Goal: Task Accomplishment & Management: Use online tool/utility

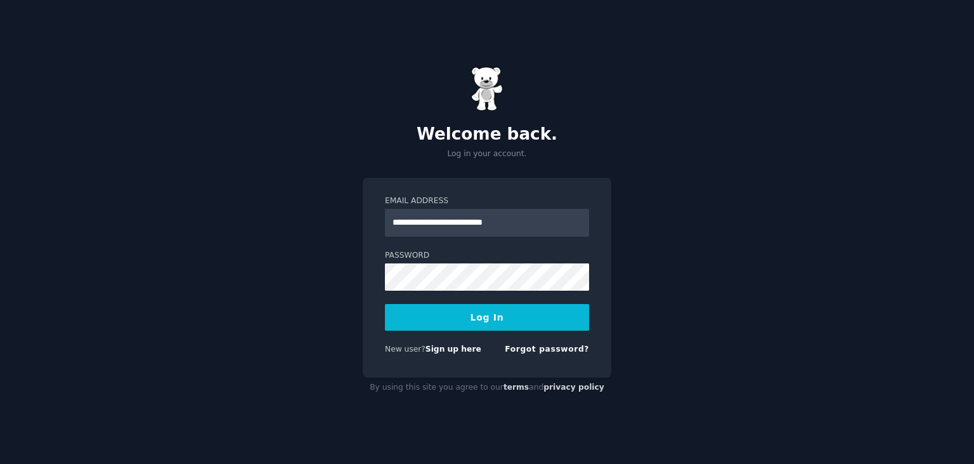
type input "**********"
click at [385, 304] on button "Log In" at bounding box center [487, 317] width 204 height 27
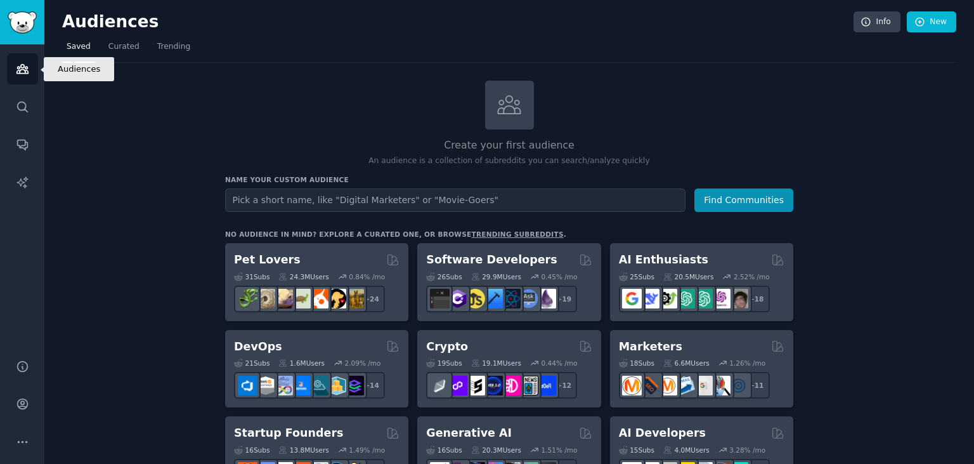
click at [24, 68] on icon "Sidebar" at bounding box center [21, 69] width 11 height 9
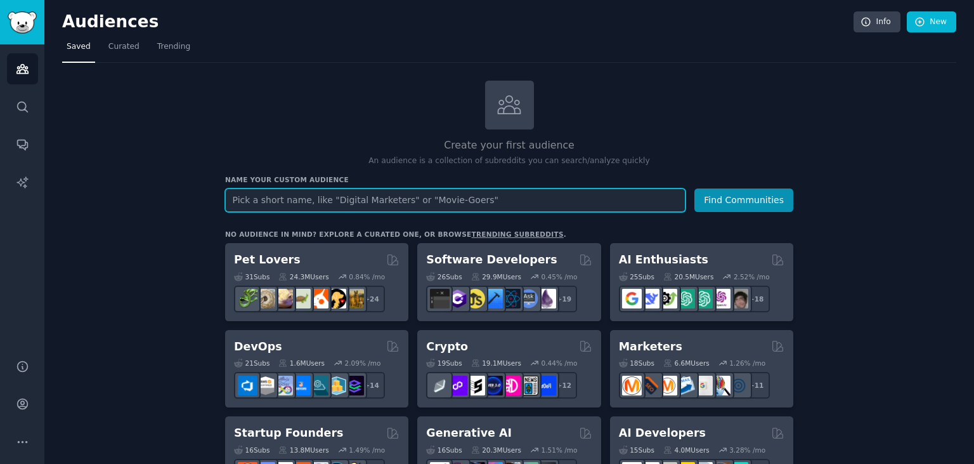
click at [247, 196] on input "text" at bounding box center [455, 199] width 461 height 23
type input "event"
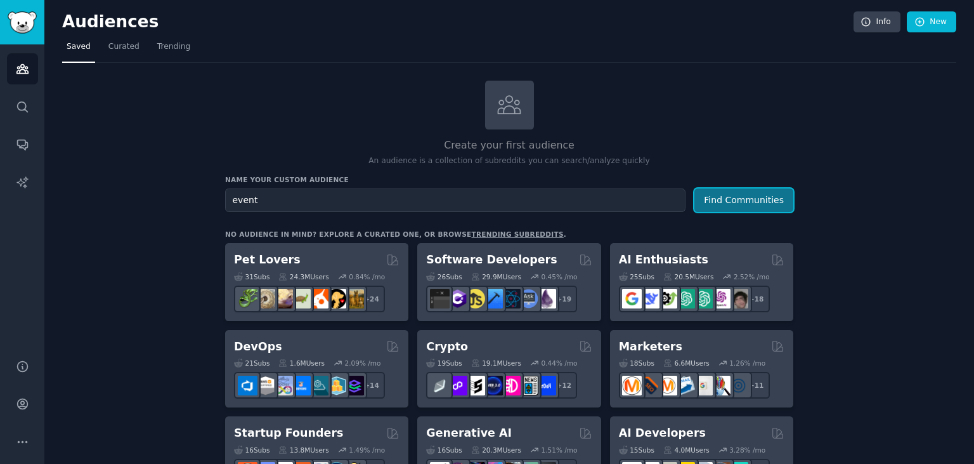
click at [747, 200] on button "Find Communities" at bounding box center [744, 199] width 99 height 23
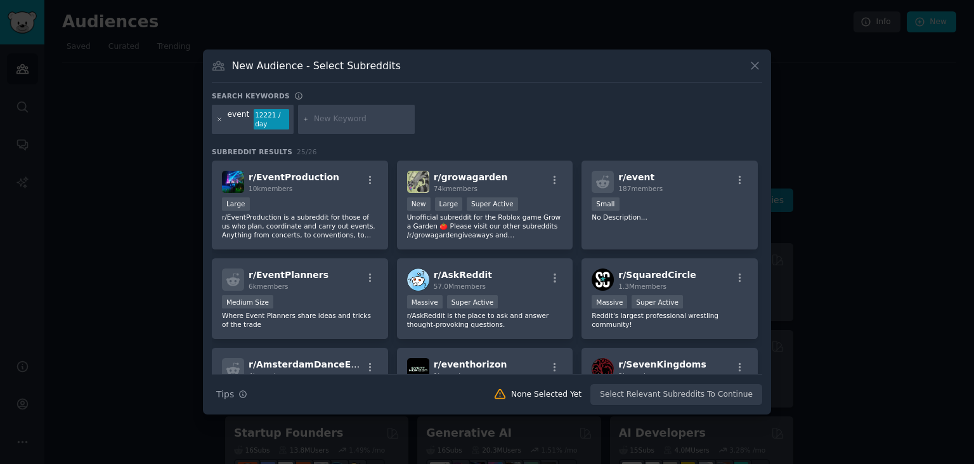
click at [219, 121] on icon at bounding box center [219, 119] width 7 height 7
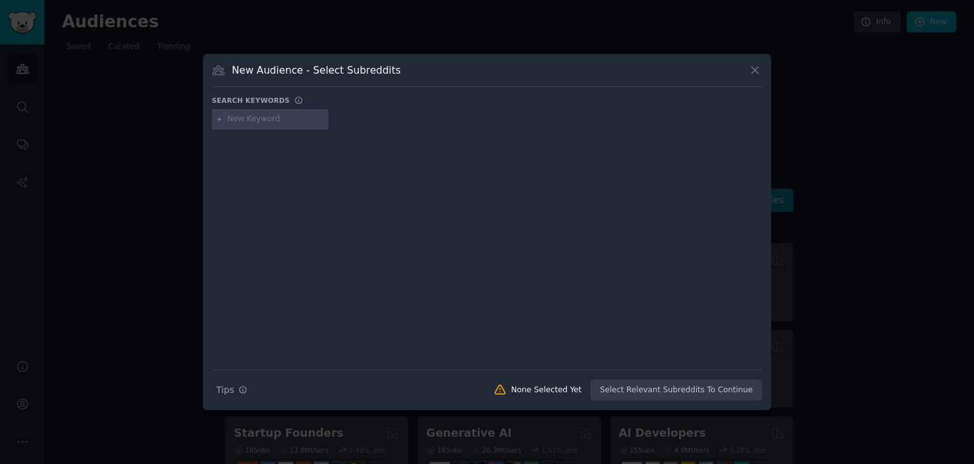
click at [270, 118] on input "text" at bounding box center [276, 119] width 96 height 11
type input "event organization"
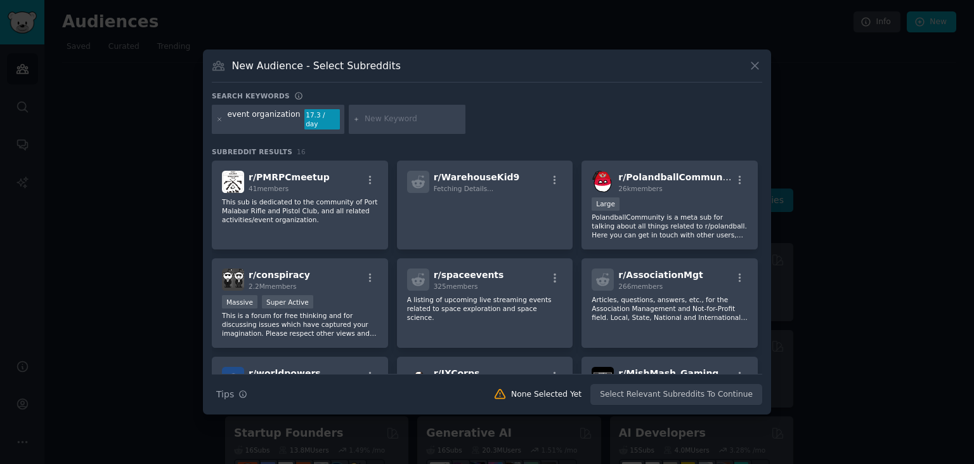
click at [220, 123] on div at bounding box center [219, 119] width 7 height 20
click at [219, 119] on icon at bounding box center [219, 118] width 3 height 3
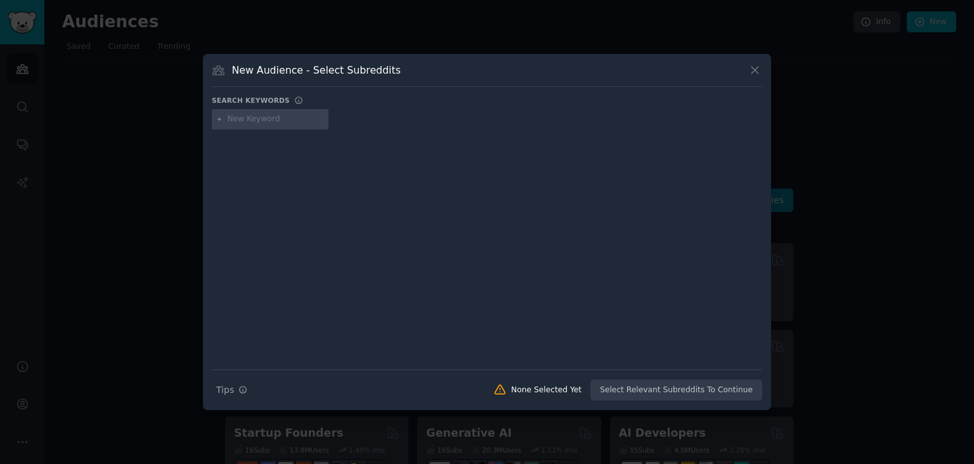
click at [250, 116] on input "text" at bounding box center [276, 119] width 96 height 11
type input "event planner"
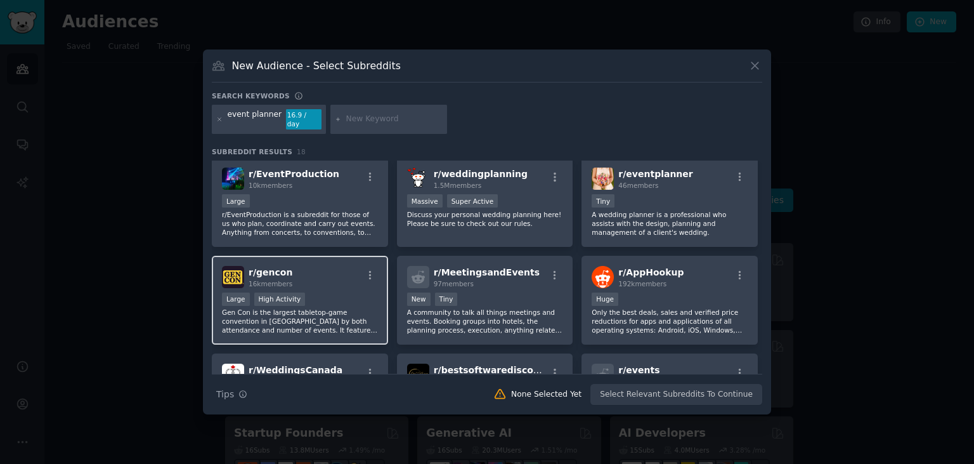
scroll to position [70, 0]
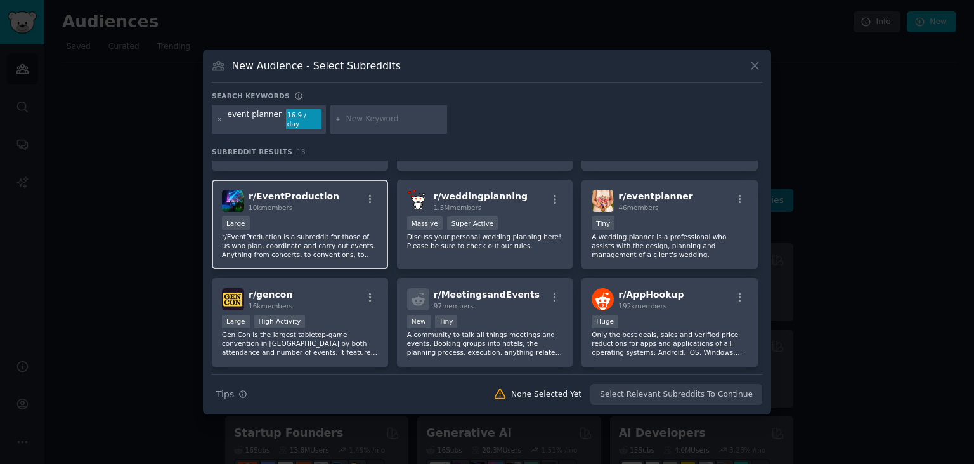
click at [249, 237] on p "r/EventProduction is a subreddit for those of us who plan, coordinate and carry…" at bounding box center [300, 245] width 156 height 27
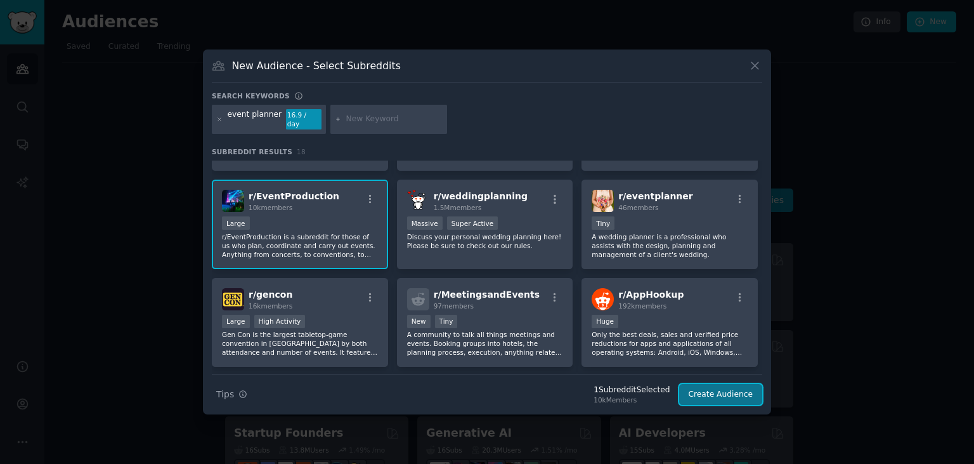
click at [697, 393] on button "Create Audience" at bounding box center [721, 395] width 84 height 22
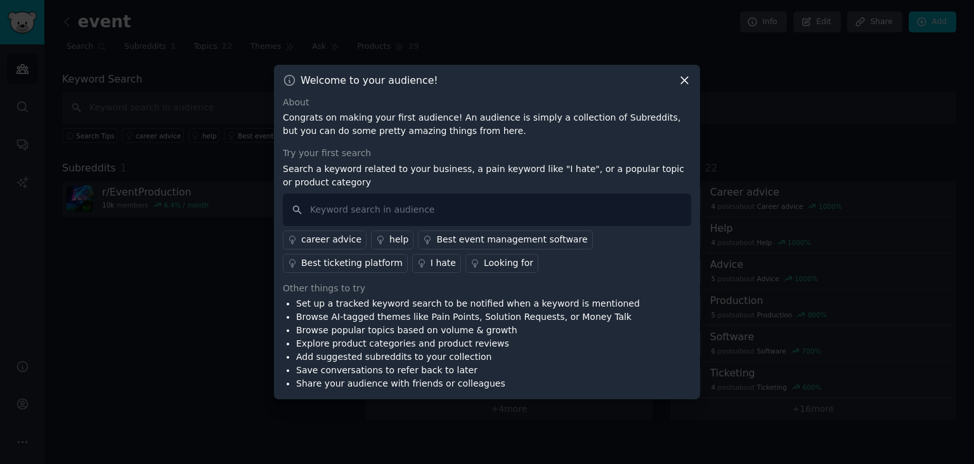
click at [679, 75] on icon at bounding box center [684, 80] width 13 height 13
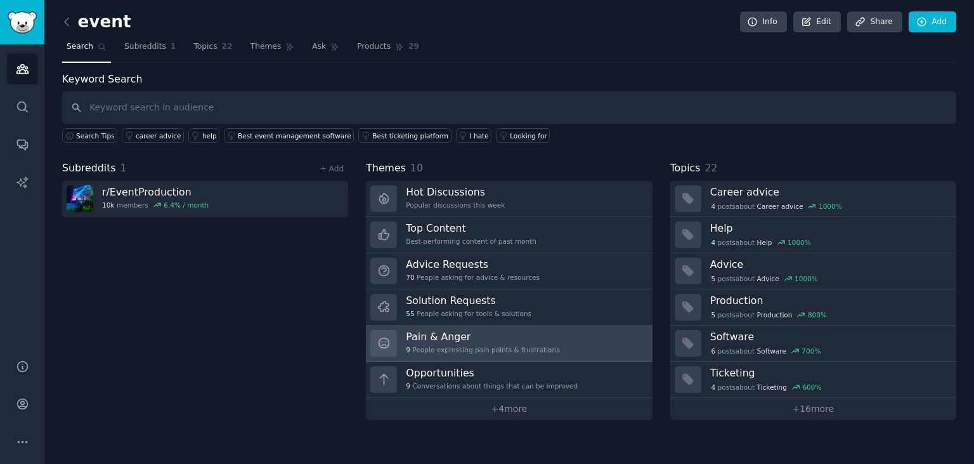
click at [437, 334] on h3 "Pain & Anger" at bounding box center [483, 336] width 154 height 13
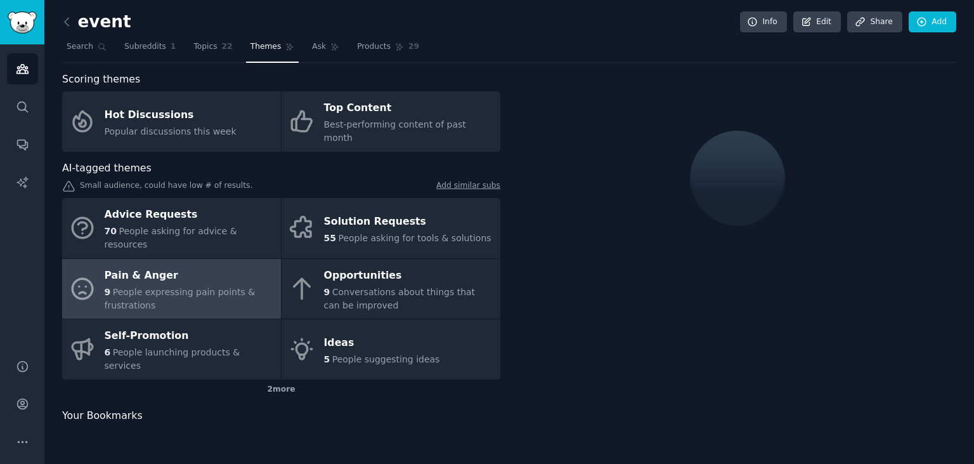
click at [187, 265] on div "Pain & Anger" at bounding box center [190, 275] width 170 height 20
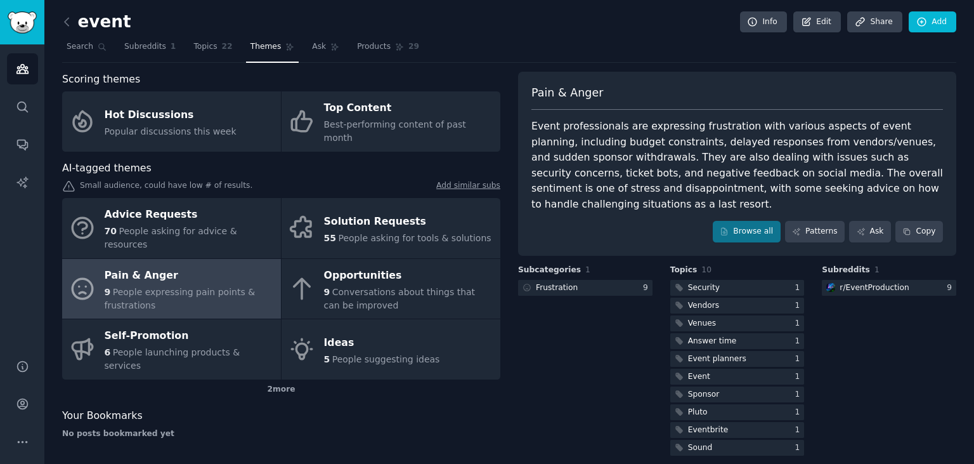
click at [183, 287] on span "People expressing pain points & frustrations" at bounding box center [180, 298] width 151 height 23
click at [702, 285] on div "Security" at bounding box center [704, 287] width 32 height 11
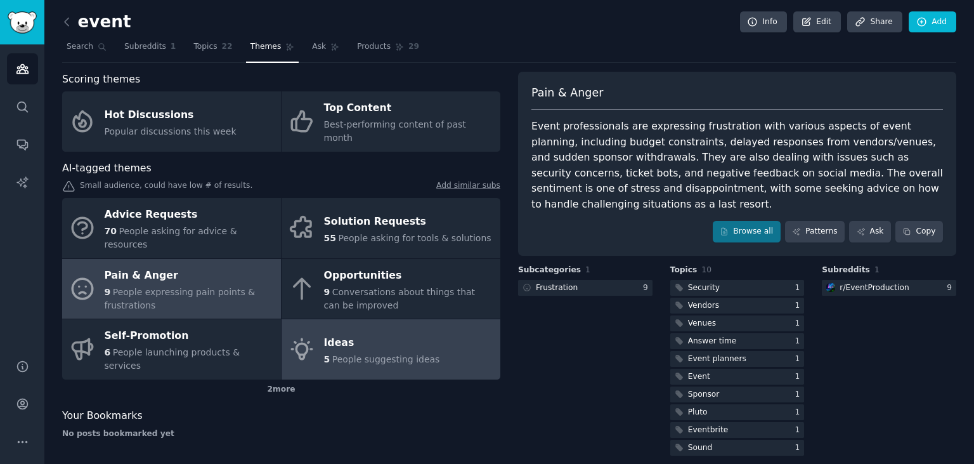
click at [365, 353] on div "5 People suggesting ideas" at bounding box center [382, 359] width 116 height 13
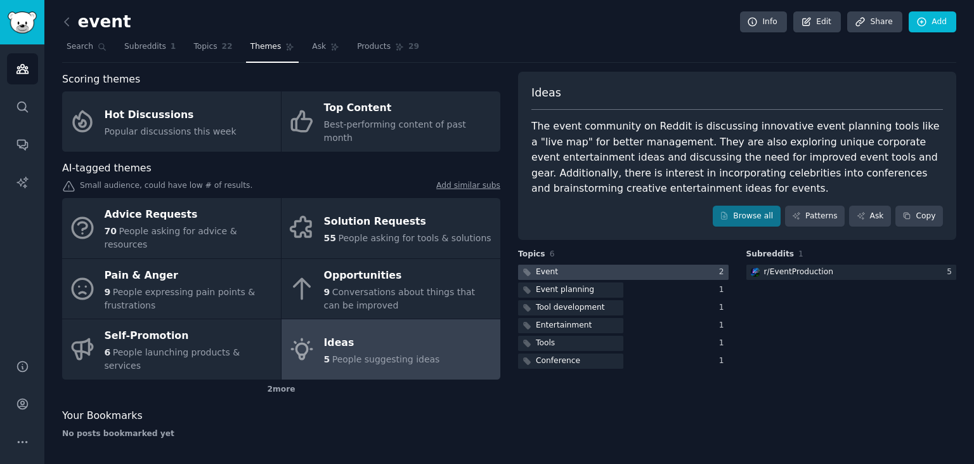
click at [575, 270] on div at bounding box center [623, 273] width 211 height 16
